Goal: Check status: Check status

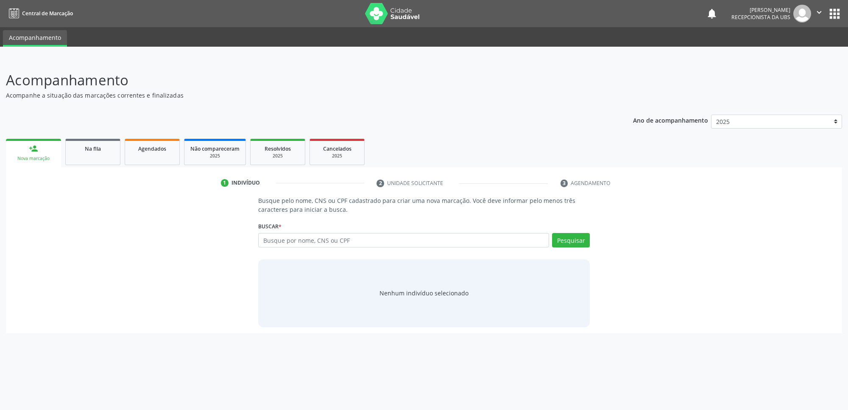
click at [154, 134] on div "Ano de acompanhamento 2025 person_add Nova marcação Na fila Agendados Não compa…" at bounding box center [424, 221] width 836 height 224
click at [154, 153] on link "Agendados" at bounding box center [152, 152] width 55 height 26
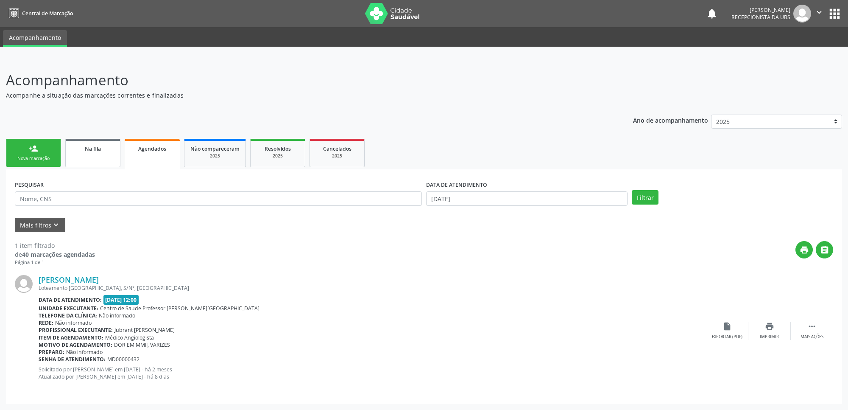
click at [92, 157] on link "Na fila" at bounding box center [92, 153] width 55 height 28
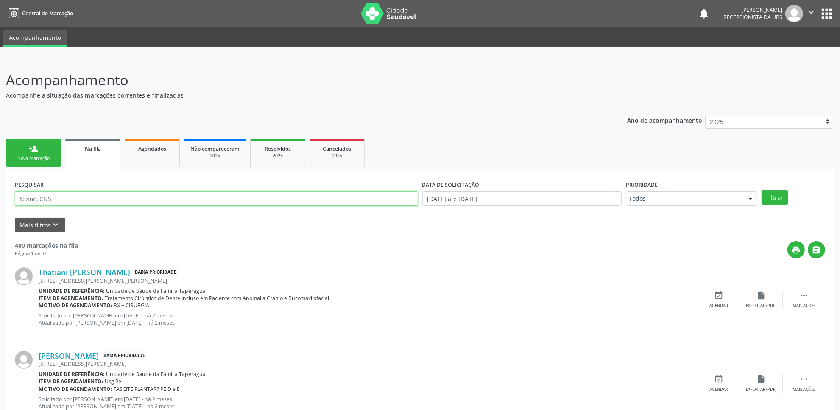
drag, startPoint x: 92, startPoint y: 157, endPoint x: 142, endPoint y: 198, distance: 64.8
click at [142, 198] on input "text" at bounding box center [216, 198] width 403 height 14
type input "701407645568231"
click at [762, 190] on button "Filtrar" at bounding box center [775, 197] width 27 height 14
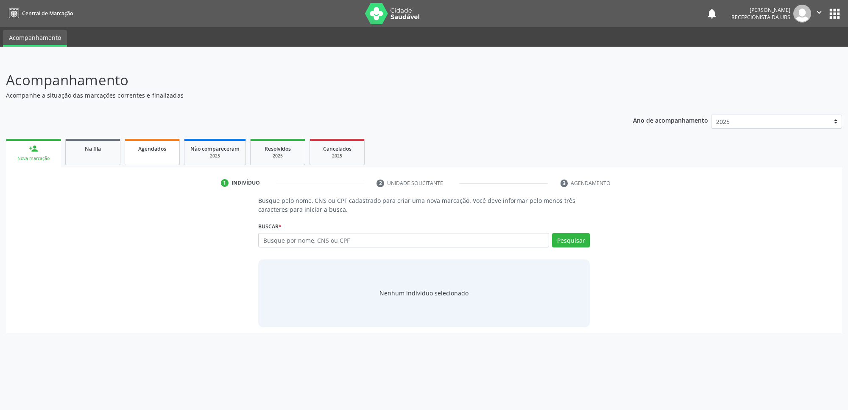
click at [160, 156] on link "Agendados" at bounding box center [152, 152] width 55 height 26
